Goal: Download file/media

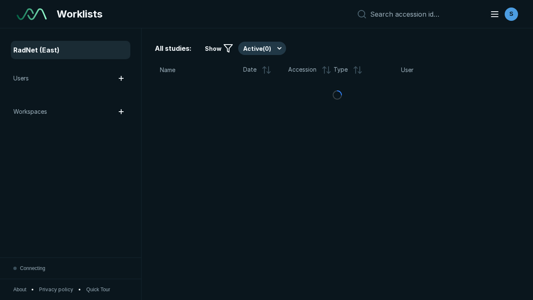
scroll to position [2276, 3471]
